Goal: Participate in discussion

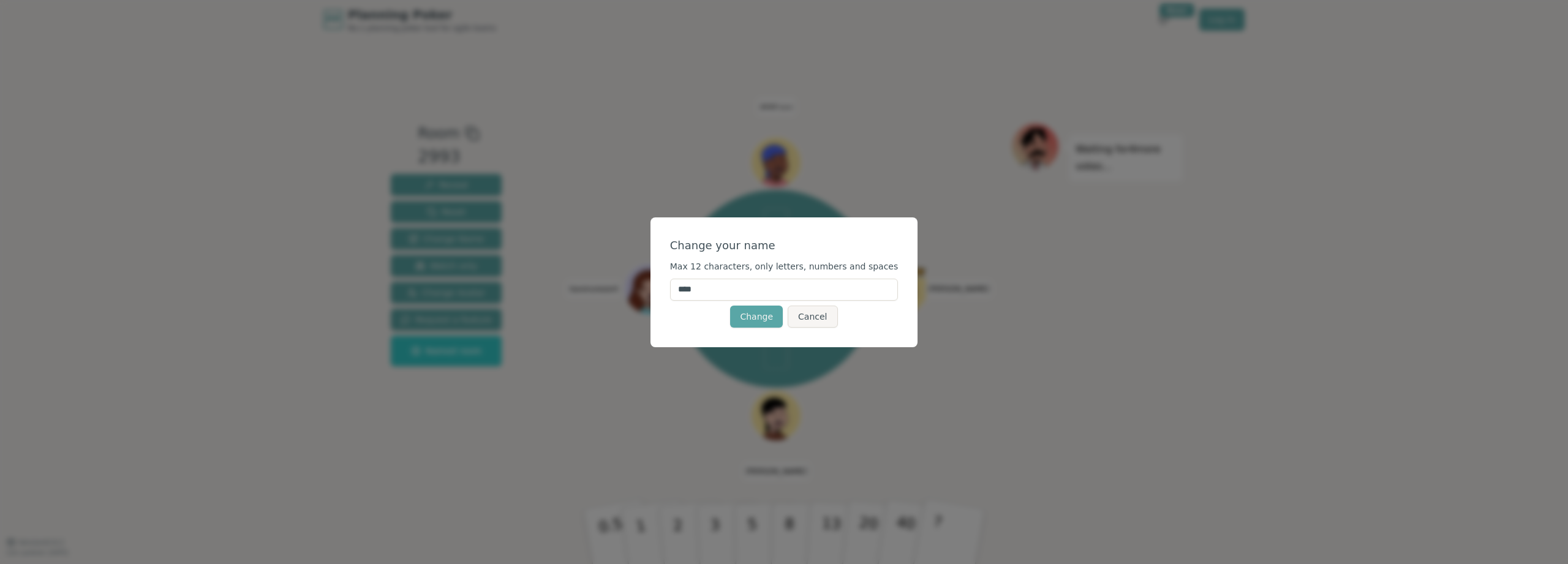
click at [723, 287] on input "****" at bounding box center [784, 290] width 228 height 22
drag, startPoint x: 723, startPoint y: 287, endPoint x: 610, endPoint y: 260, distance: 116.2
click at [610, 260] on div "Change your name Max 12 characters, only letters, numbers and spaces **** Chang…" at bounding box center [784, 282] width 1568 height 564
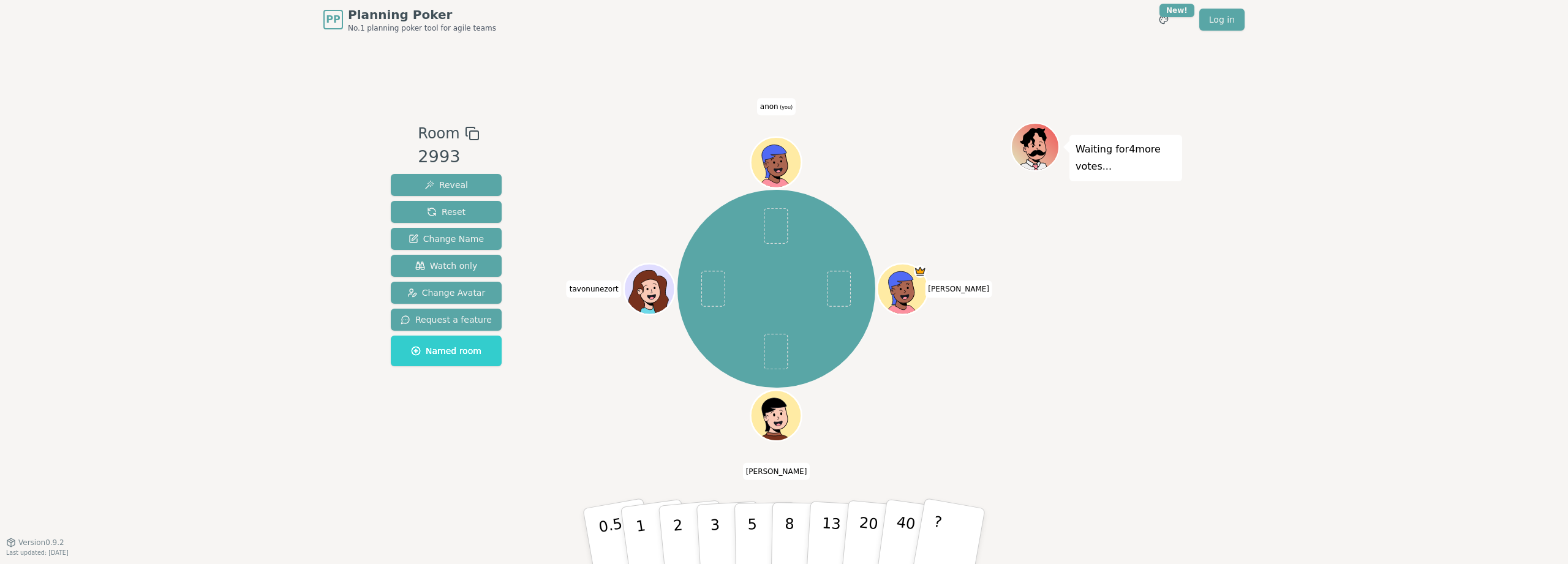
click at [778, 110] on span "anon (you)" at bounding box center [776, 106] width 39 height 17
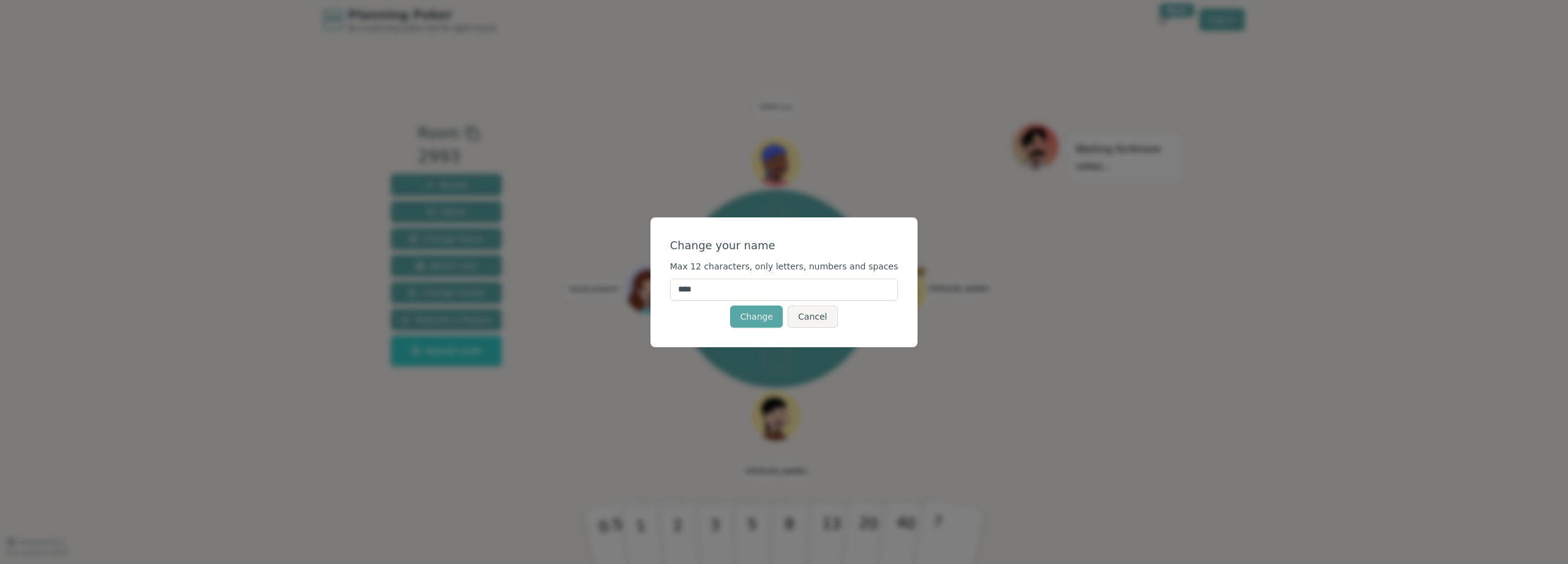
click at [744, 288] on input "****" at bounding box center [784, 290] width 228 height 22
type input "******"
click at [718, 316] on div "Change Cancel" at bounding box center [784, 317] width 228 height 22
click at [740, 316] on button "Change" at bounding box center [756, 317] width 53 height 22
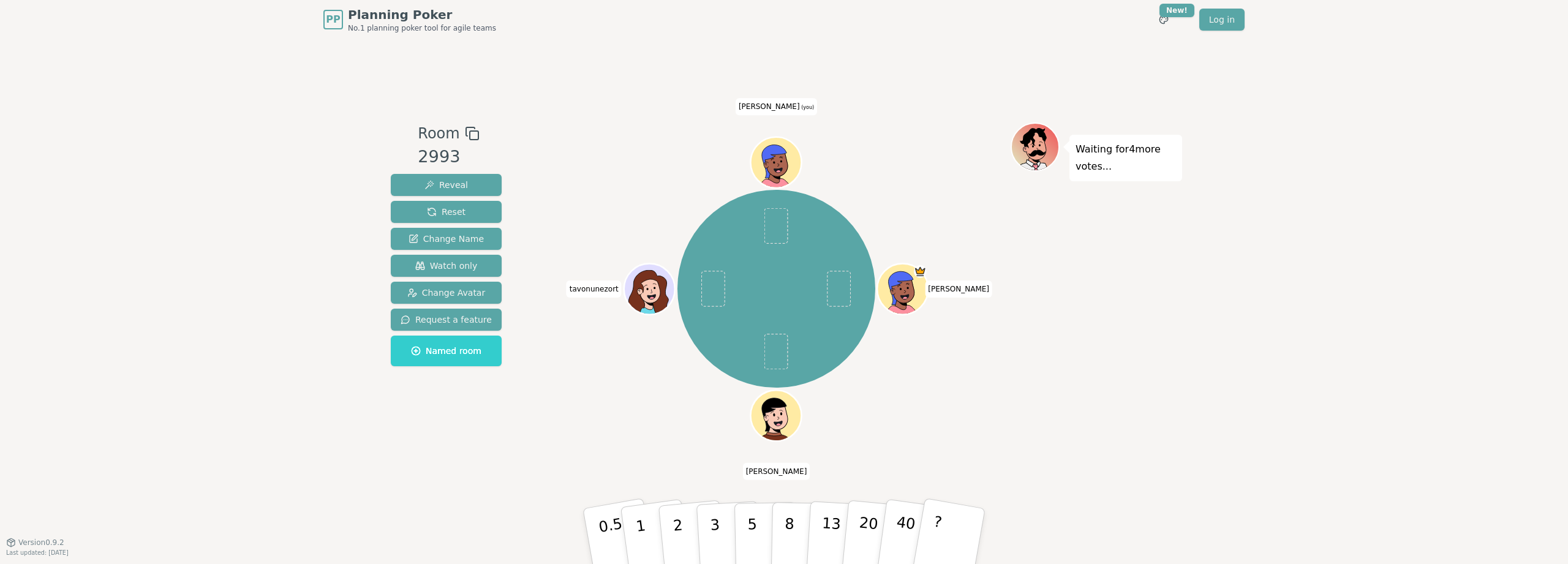
click at [783, 158] on icon at bounding box center [782, 158] width 3 height 1
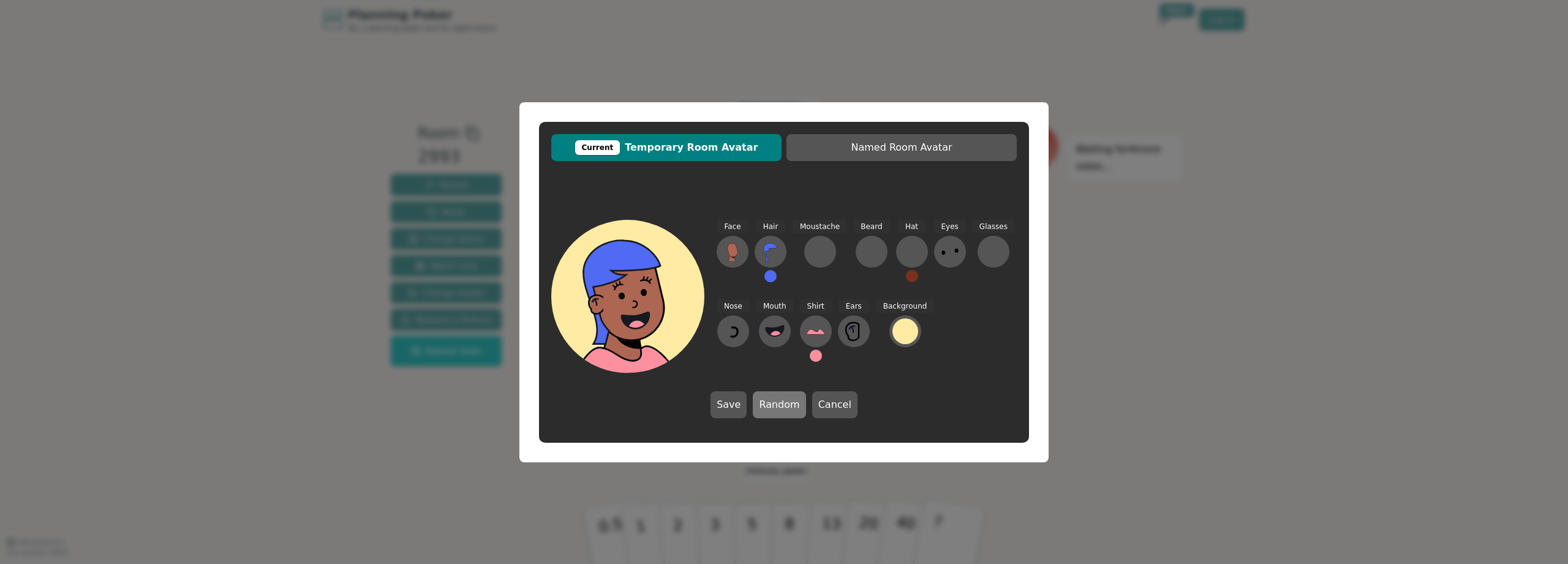
click at [767, 413] on button "Random" at bounding box center [779, 404] width 53 height 27
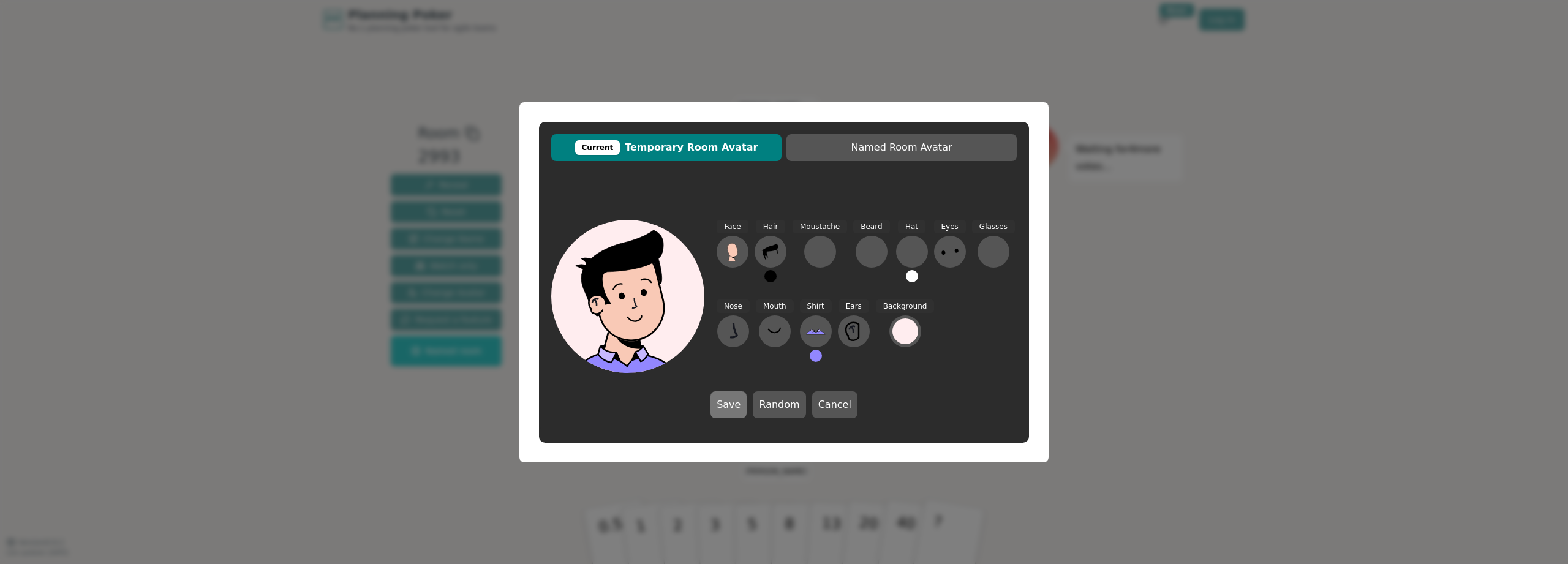
click at [722, 400] on button "Save" at bounding box center [728, 404] width 36 height 27
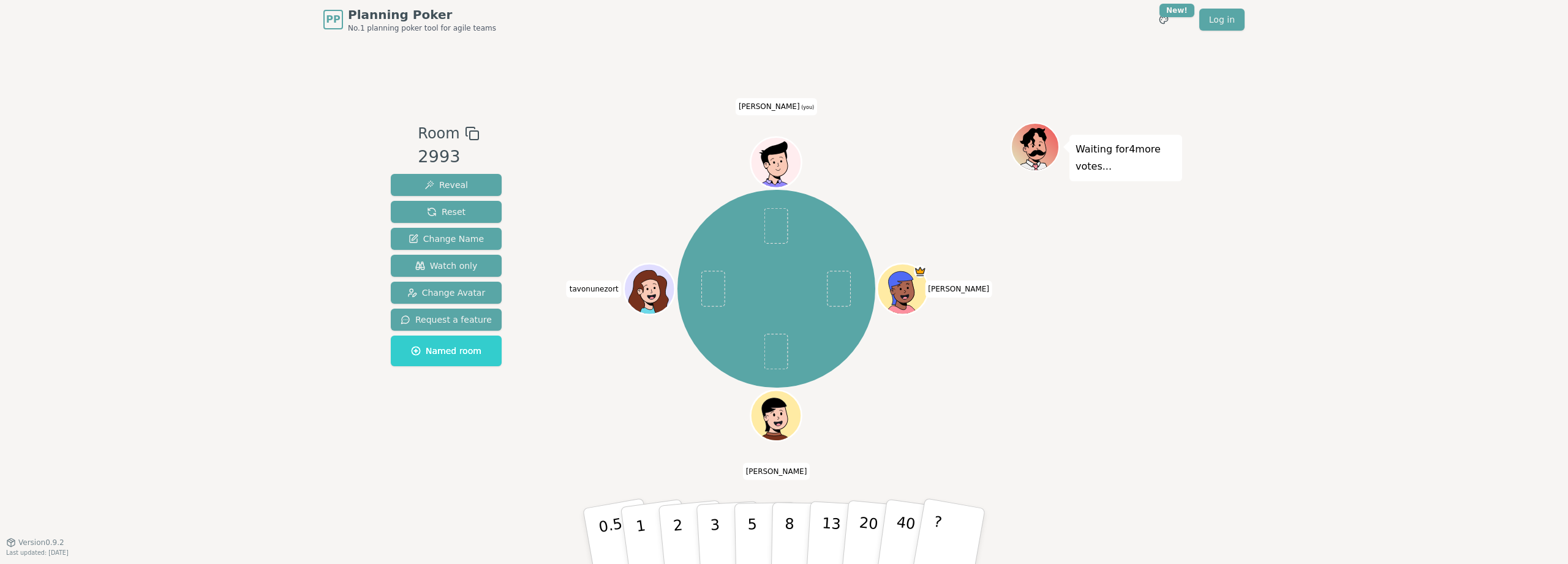
click at [1058, 405] on div "Waiting for 4 more votes..." at bounding box center [1096, 291] width 171 height 337
drag, startPoint x: 777, startPoint y: 533, endPoint x: 805, endPoint y: 287, distance: 247.6
click at [805, 287] on div "Room 2993 Reveal Reset Change Name Watch only Change Avatar Request a feature N…" at bounding box center [784, 291] width 796 height 337
click at [786, 538] on p "8" at bounding box center [789, 536] width 10 height 66
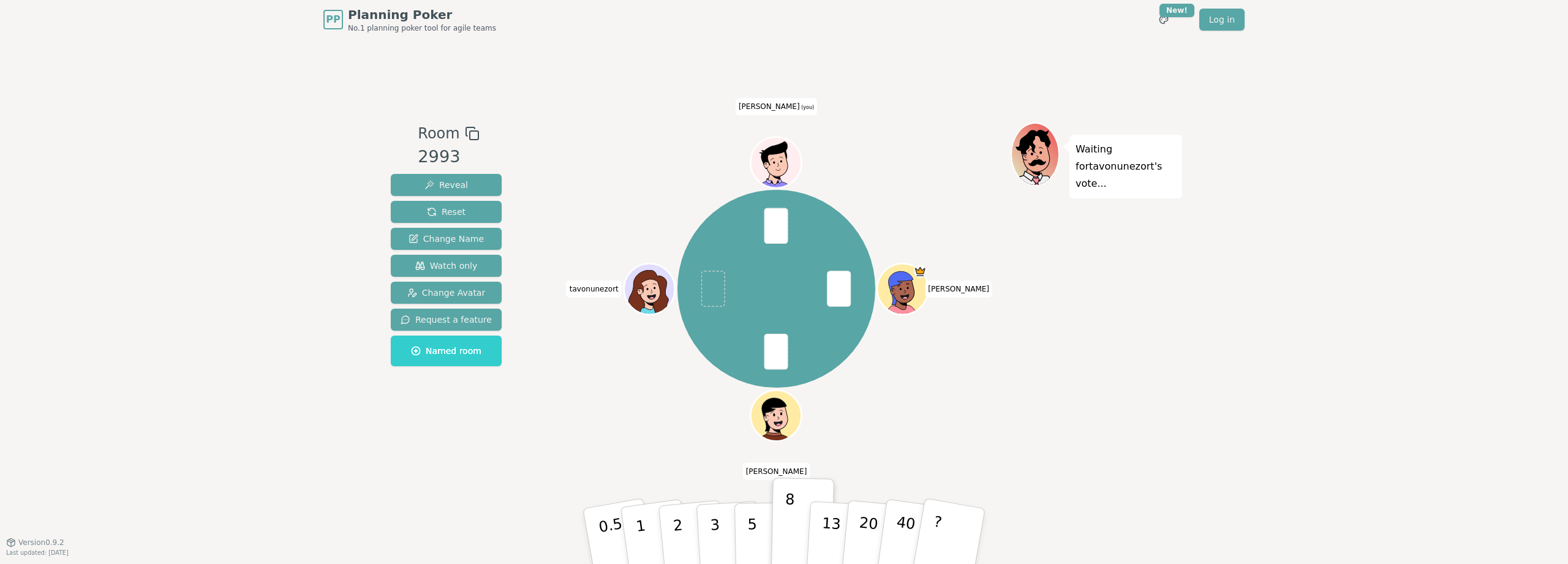
click at [844, 296] on span at bounding box center [840, 289] width 24 height 36
click at [1030, 160] on div at bounding box center [1036, 173] width 46 height 55
drag, startPoint x: 1007, startPoint y: 200, endPoint x: 1073, endPoint y: 374, distance: 186.1
click at [1073, 374] on div "Room 2993 Reveal Reset Change Name Watch only Change Avatar Request a feature N…" at bounding box center [784, 291] width 796 height 337
click at [1073, 374] on div "Waiting for tavonunezort 's vote..." at bounding box center [1096, 291] width 171 height 337
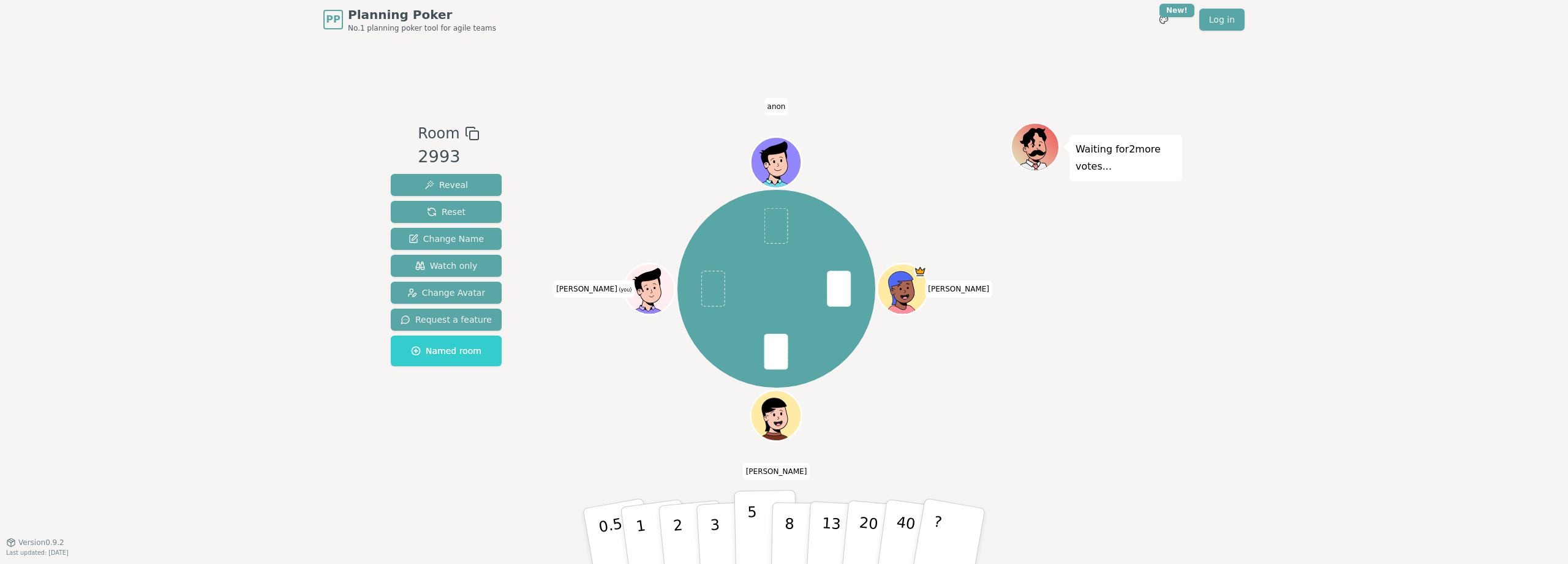
click at [747, 536] on button "5" at bounding box center [765, 536] width 63 height 93
click at [953, 380] on div "[PERSON_NAME] (you) anon" at bounding box center [776, 289] width 468 height 289
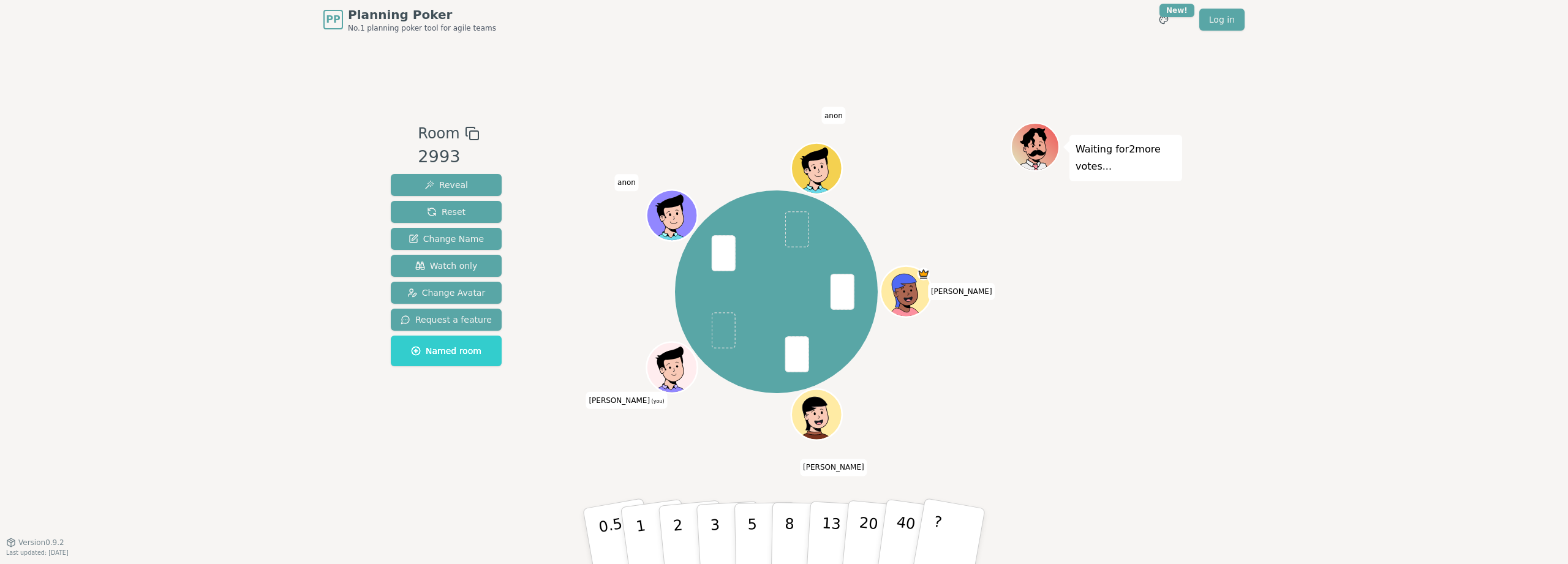
drag, startPoint x: 796, startPoint y: 540, endPoint x: 731, endPoint y: 343, distance: 207.4
click at [731, 343] on div "Room 2993 Reveal Reset Change Name Watch only Change Avatar Request a feature N…" at bounding box center [784, 291] width 796 height 337
click at [798, 536] on button "8" at bounding box center [802, 536] width 63 height 93
click at [1028, 364] on div "Waiting for [PERSON_NAME] 's vote..." at bounding box center [1096, 291] width 171 height 337
click at [837, 117] on span "anon" at bounding box center [833, 115] width 24 height 17
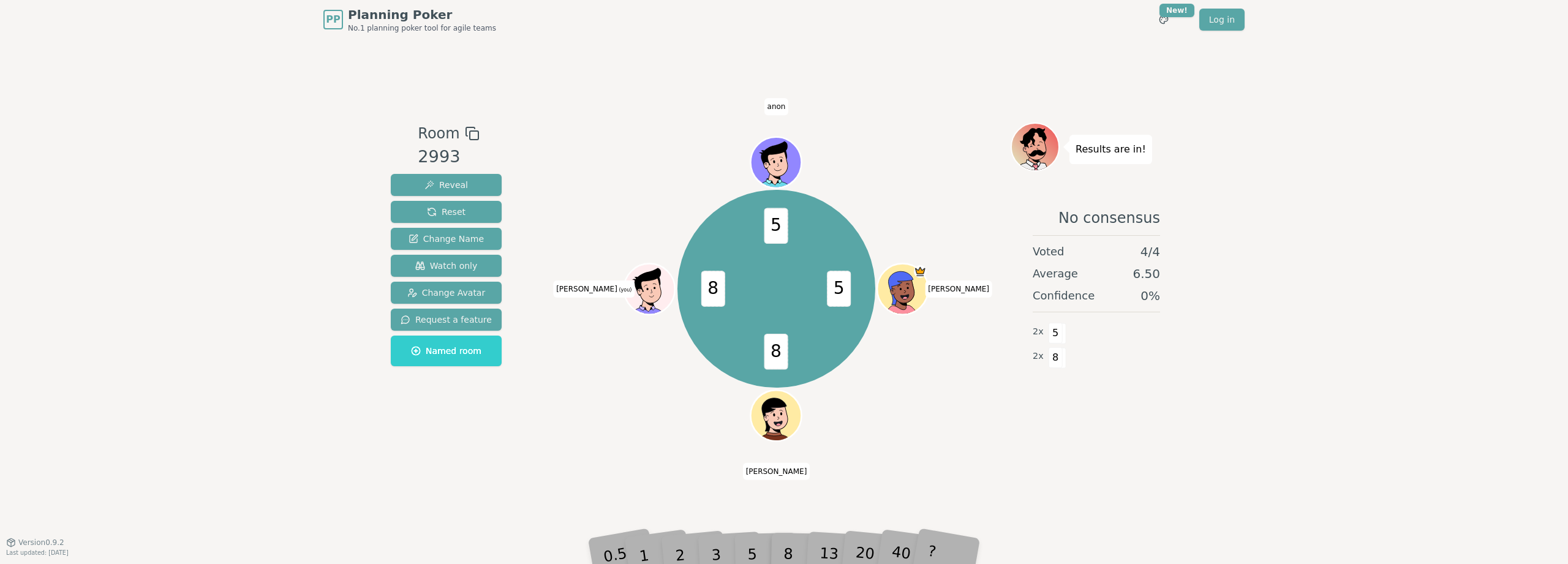
click at [902, 159] on div "5 8 8 5 [PERSON_NAME] (you) anon" at bounding box center [776, 289] width 468 height 289
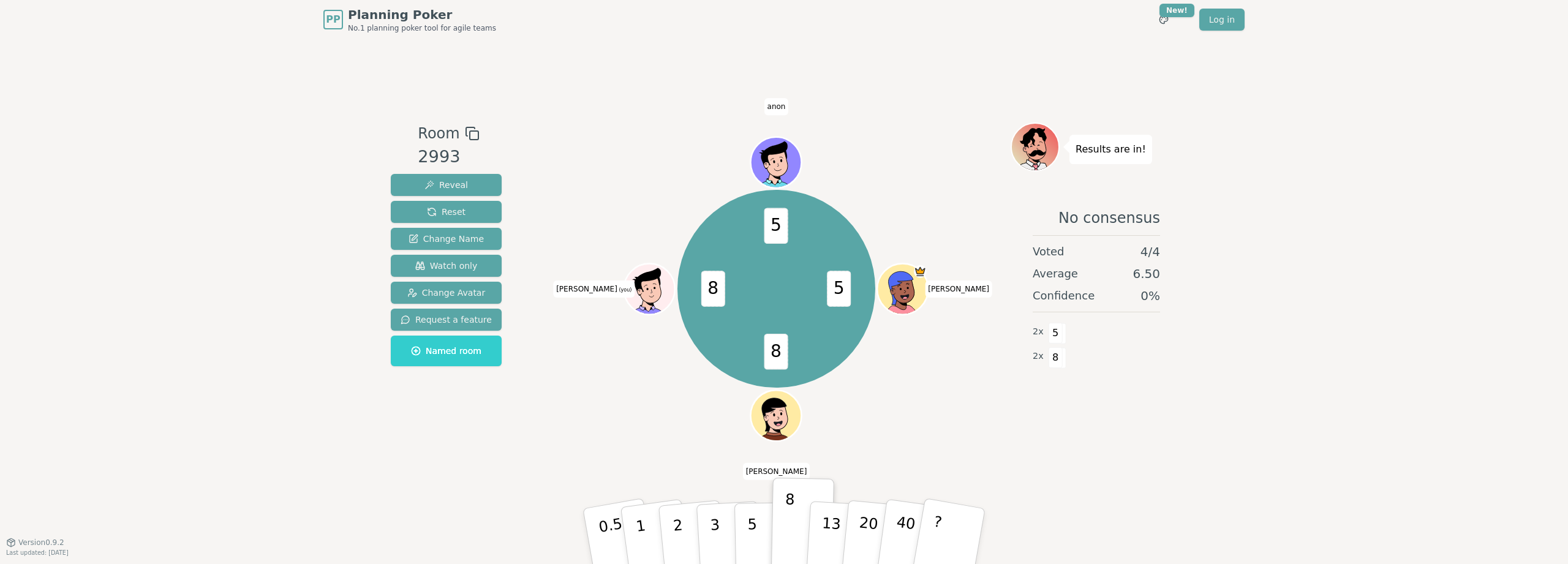
click at [912, 198] on div "5 8 8 5 [PERSON_NAME] (you) anon" at bounding box center [776, 289] width 468 height 289
click at [772, 229] on span "5" at bounding box center [776, 226] width 24 height 36
drag, startPoint x: 799, startPoint y: 227, endPoint x: 772, endPoint y: 225, distance: 27.1
click at [772, 225] on div "Majority 8 5 8 8 5 8 [PERSON_NAME] (you) anon" at bounding box center [776, 289] width 197 height 197
click at [786, 238] on span "8" at bounding box center [800, 226] width 33 height 41
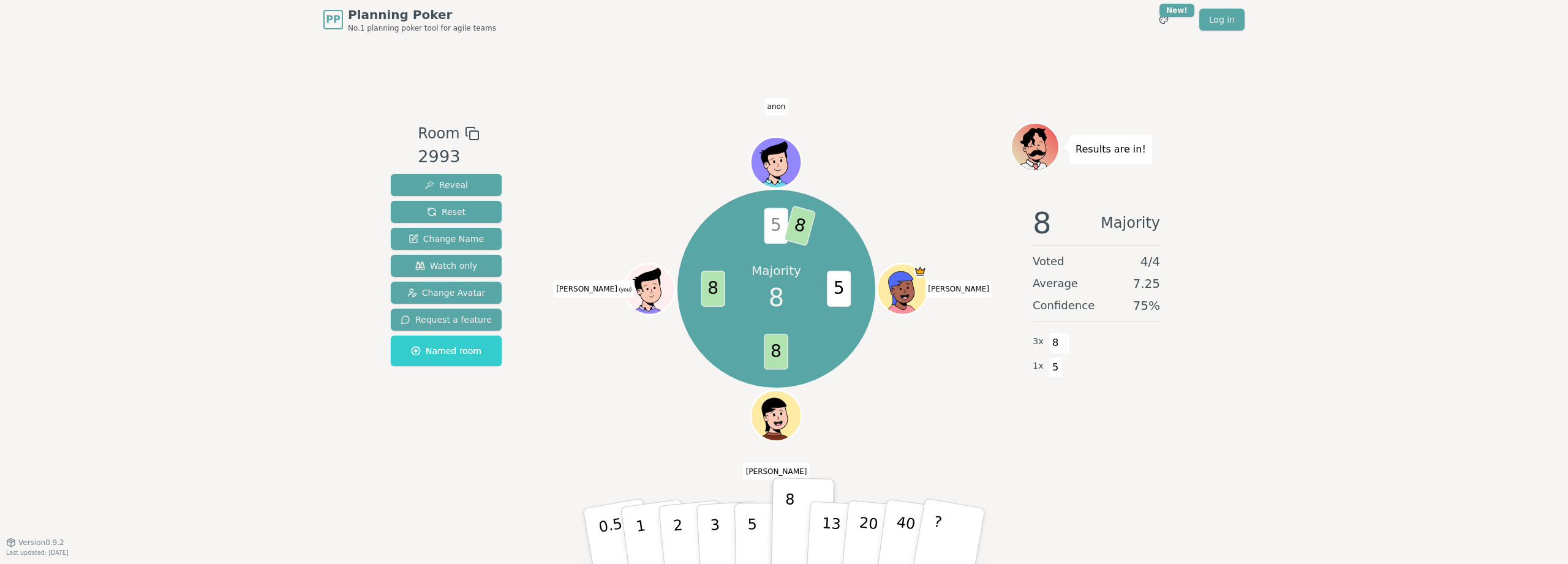
click at [786, 238] on span "8" at bounding box center [800, 226] width 33 height 41
click at [835, 284] on span "5" at bounding box center [840, 289] width 24 height 36
click at [803, 225] on span "8" at bounding box center [800, 226] width 33 height 41
click at [762, 233] on div "Majority 8 5 8 8 5 8 [PERSON_NAME] (you) anon" at bounding box center [776, 289] width 197 height 197
click at [697, 282] on div "Majority 8 5 8 8 5 8 [PERSON_NAME] (you) anon" at bounding box center [776, 289] width 197 height 197
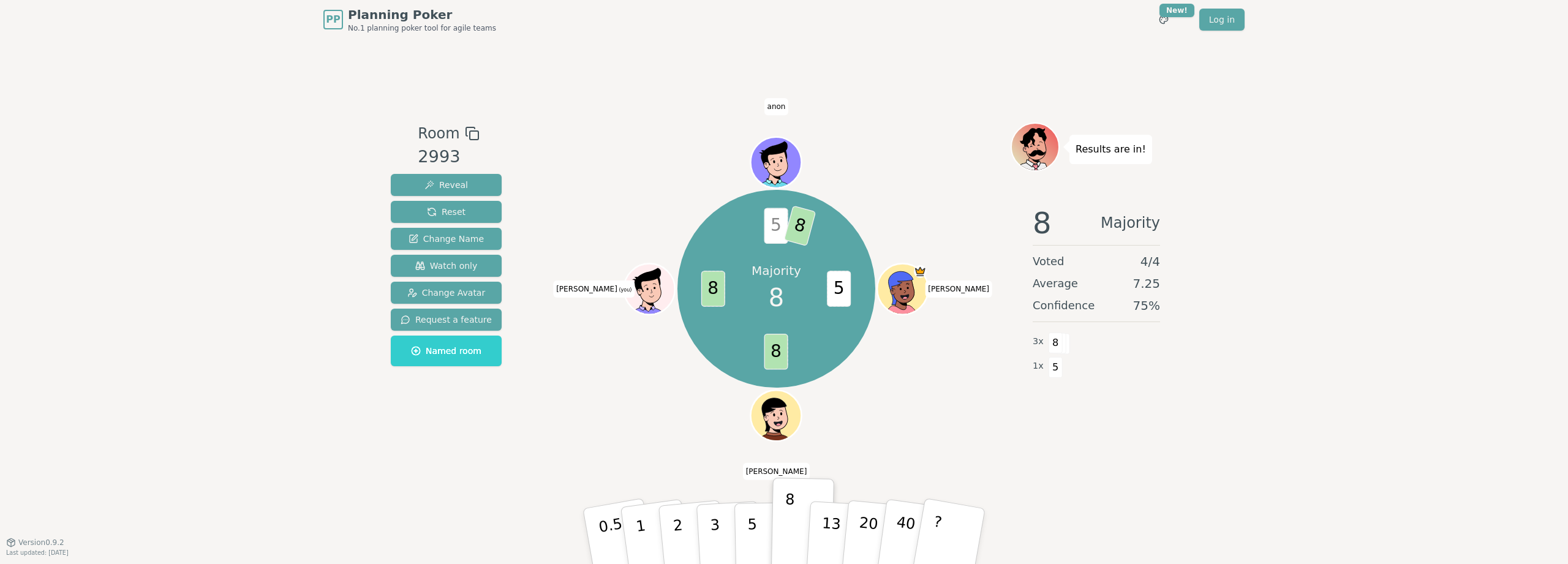
click at [713, 287] on span "8" at bounding box center [713, 289] width 24 height 36
